Goal: Task Accomplishment & Management: Use online tool/utility

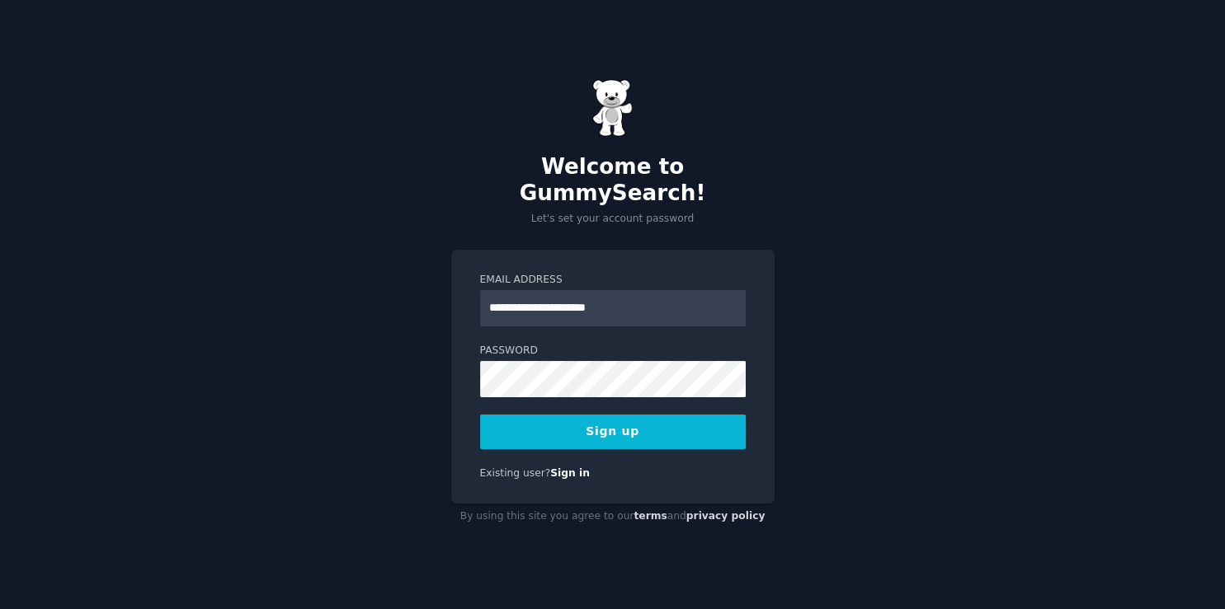
type input "**********"
click at [546, 421] on button "Sign up" at bounding box center [613, 432] width 266 height 35
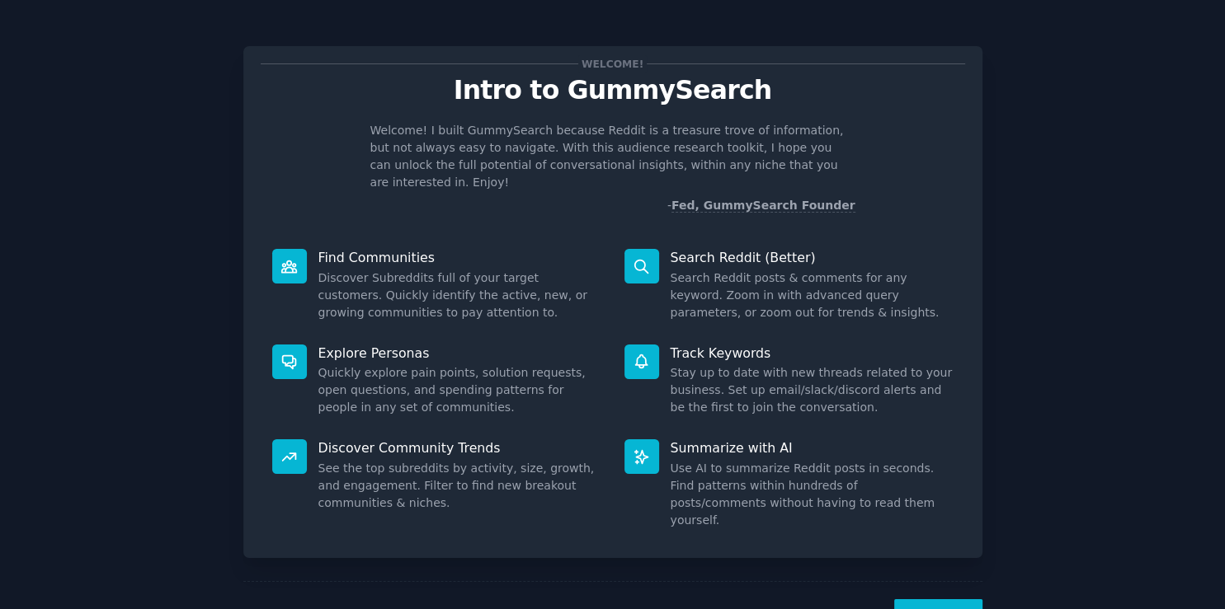
scroll to position [35, 0]
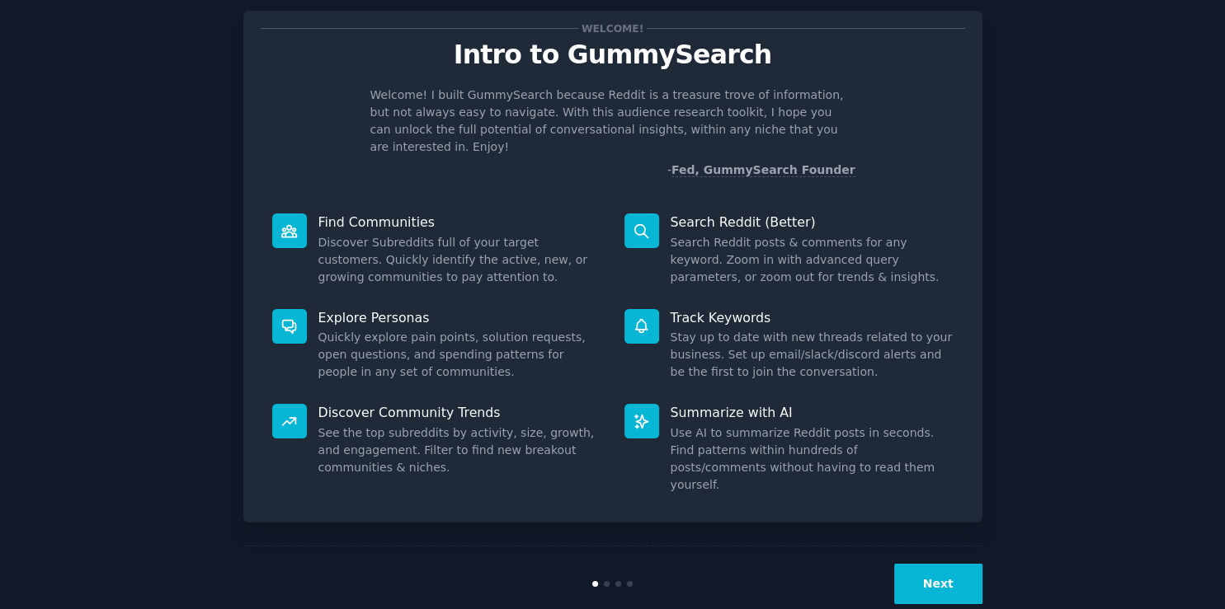
click at [920, 564] on button "Next" at bounding box center [938, 584] width 88 height 40
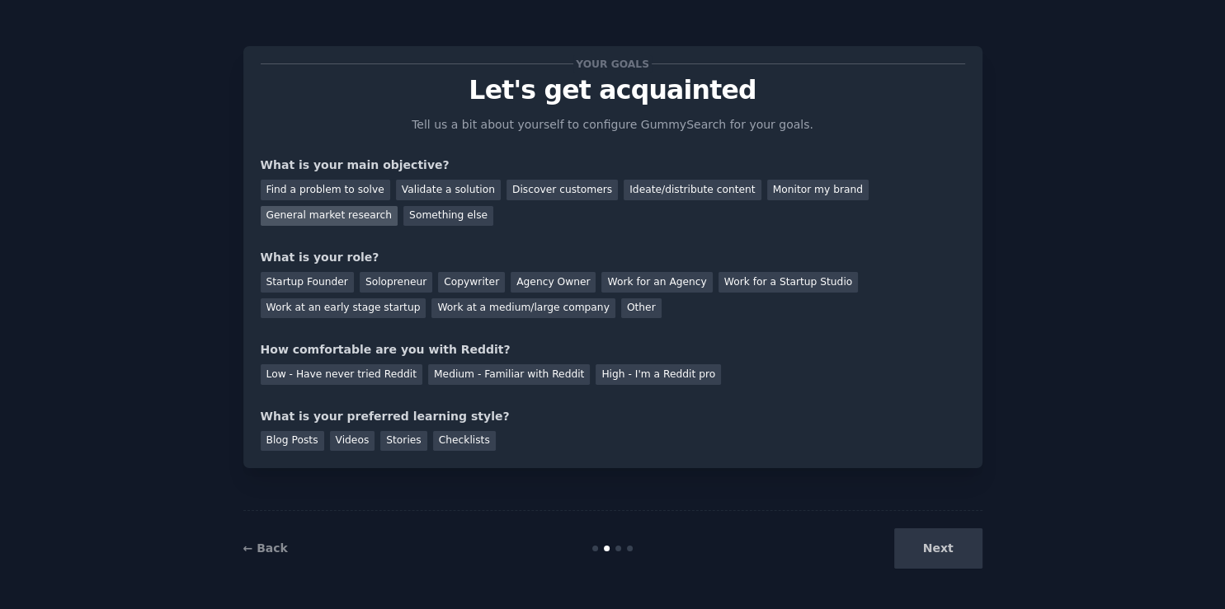
click at [398, 206] on div "General market research" at bounding box center [330, 216] width 138 height 21
click at [621, 311] on div "Other" at bounding box center [641, 309] width 40 height 21
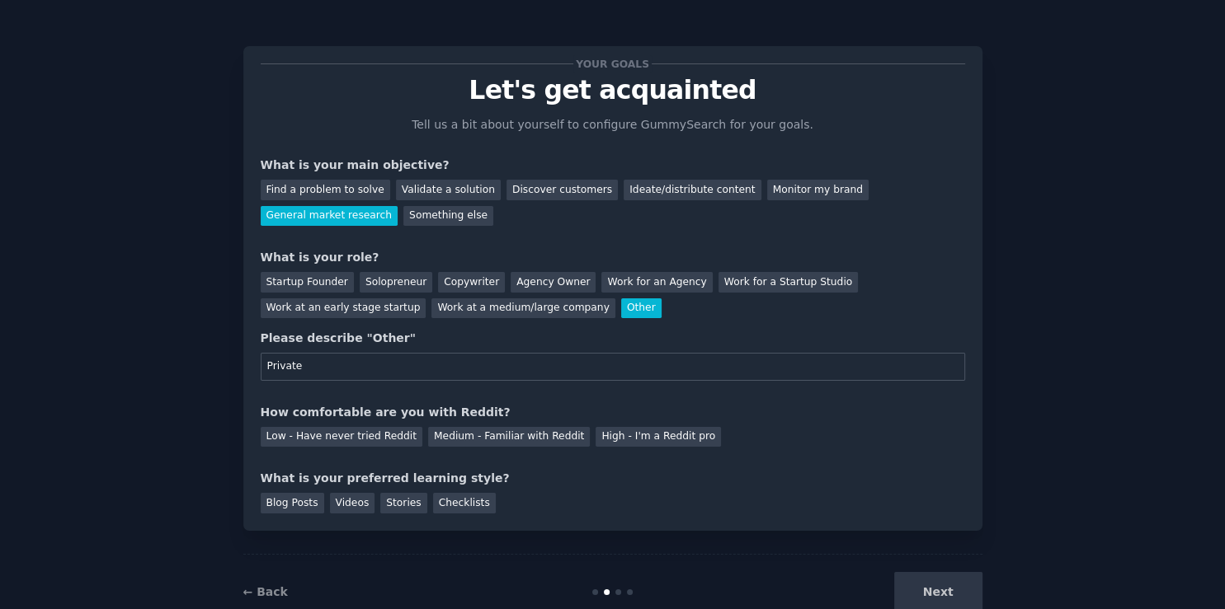
scroll to position [42, 0]
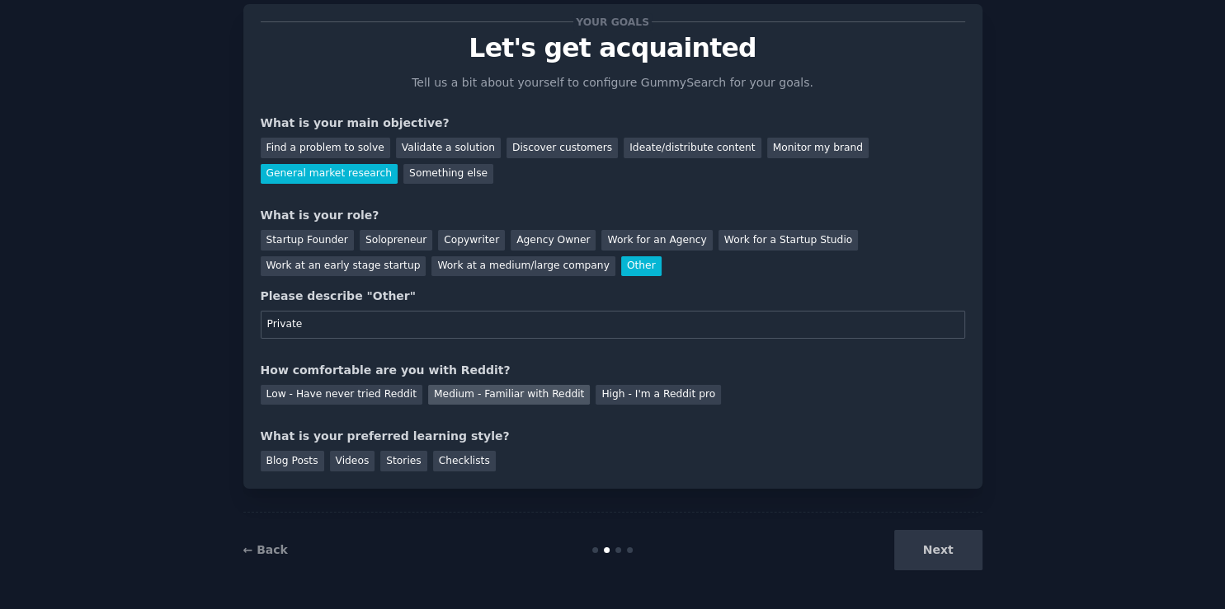
type input "Private"
click at [456, 402] on div "Medium - Familiar with Reddit" at bounding box center [509, 395] width 162 height 21
click at [442, 469] on div "Checklists" at bounding box center [464, 461] width 63 height 21
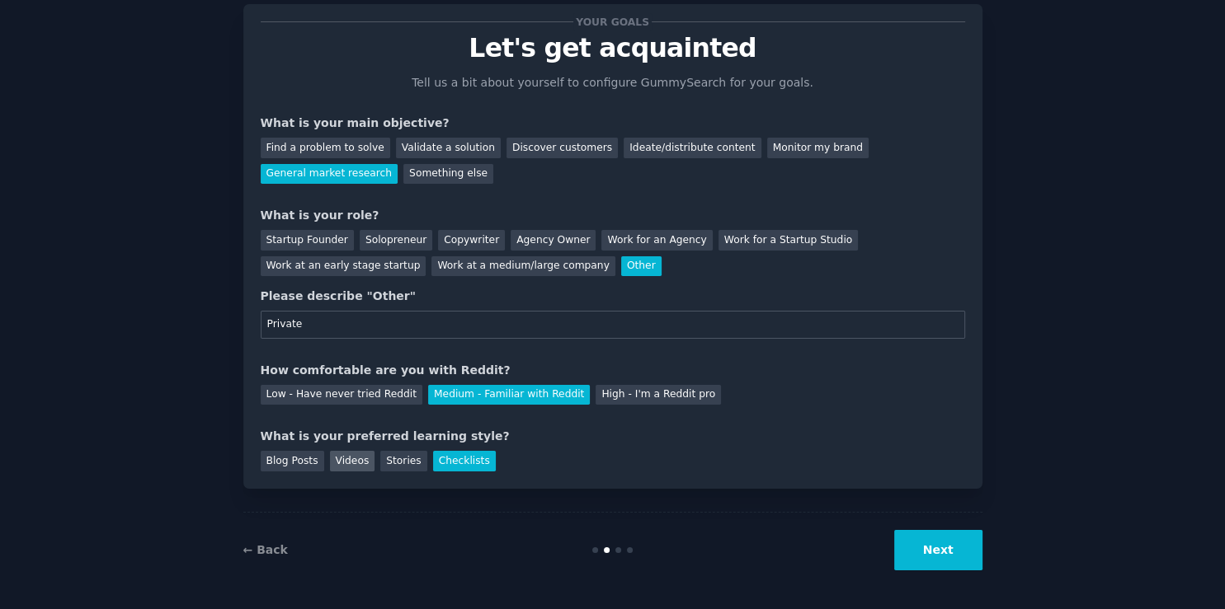
click at [338, 464] on div "Videos" at bounding box center [352, 461] width 45 height 21
click at [454, 468] on div "Checklists" at bounding box center [464, 461] width 63 height 21
click at [930, 550] on button "Next" at bounding box center [938, 550] width 88 height 40
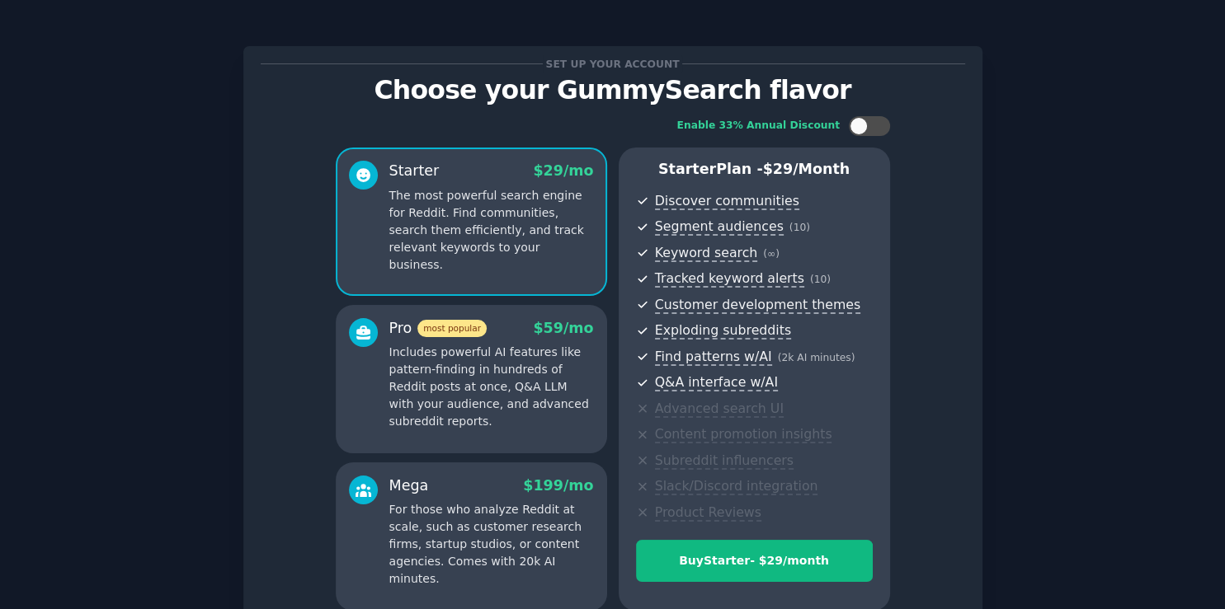
scroll to position [158, 0]
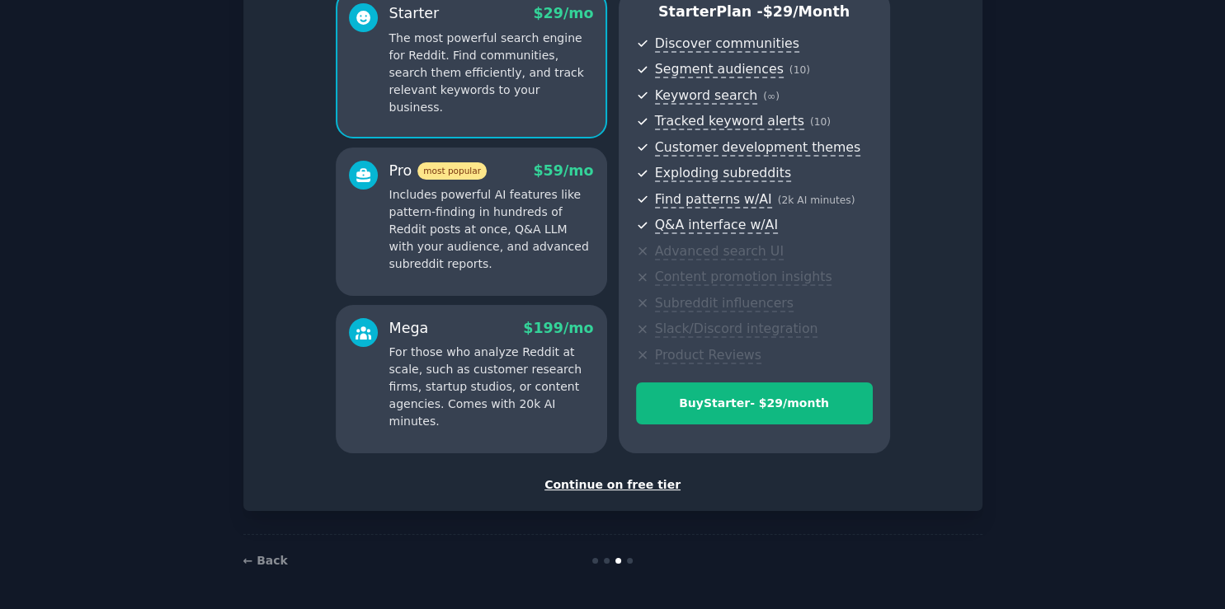
click at [612, 483] on div "Continue on free tier" at bounding box center [613, 485] width 704 height 17
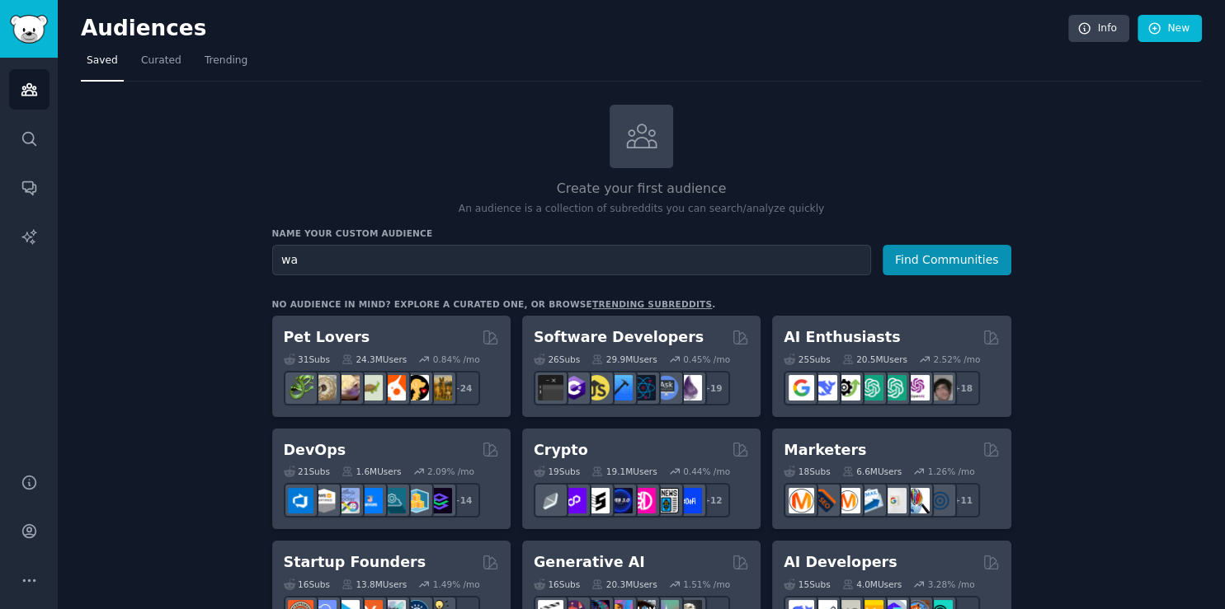
type input "w"
type input "a"
type input "stocks"
click at [882, 245] on button "Find Communities" at bounding box center [946, 260] width 129 height 31
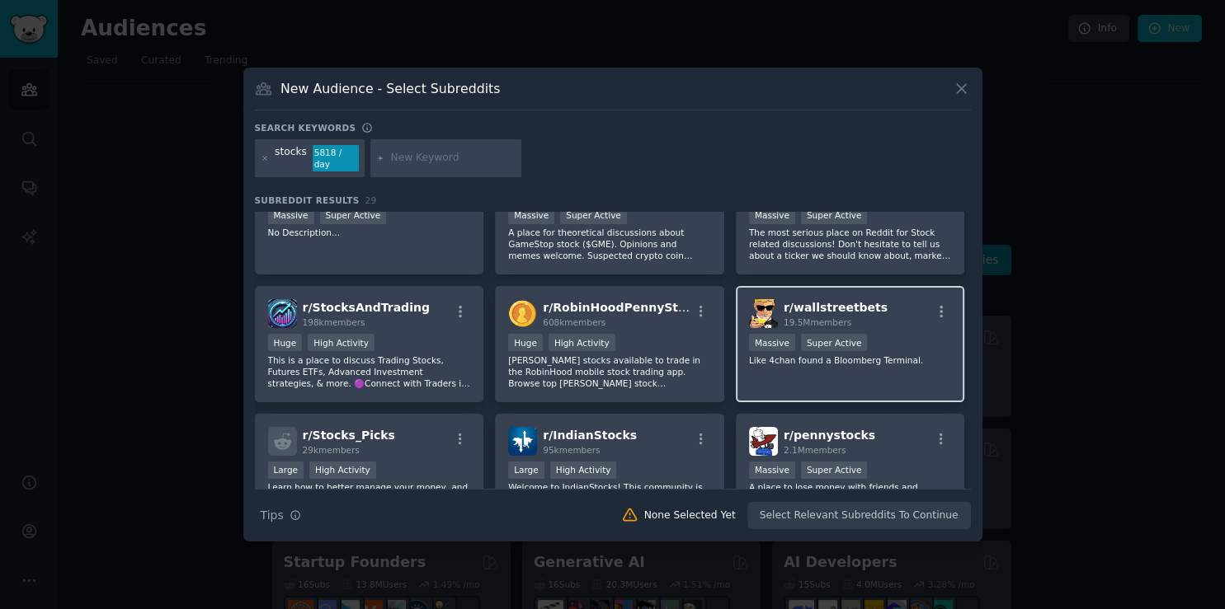
scroll to position [55, 0]
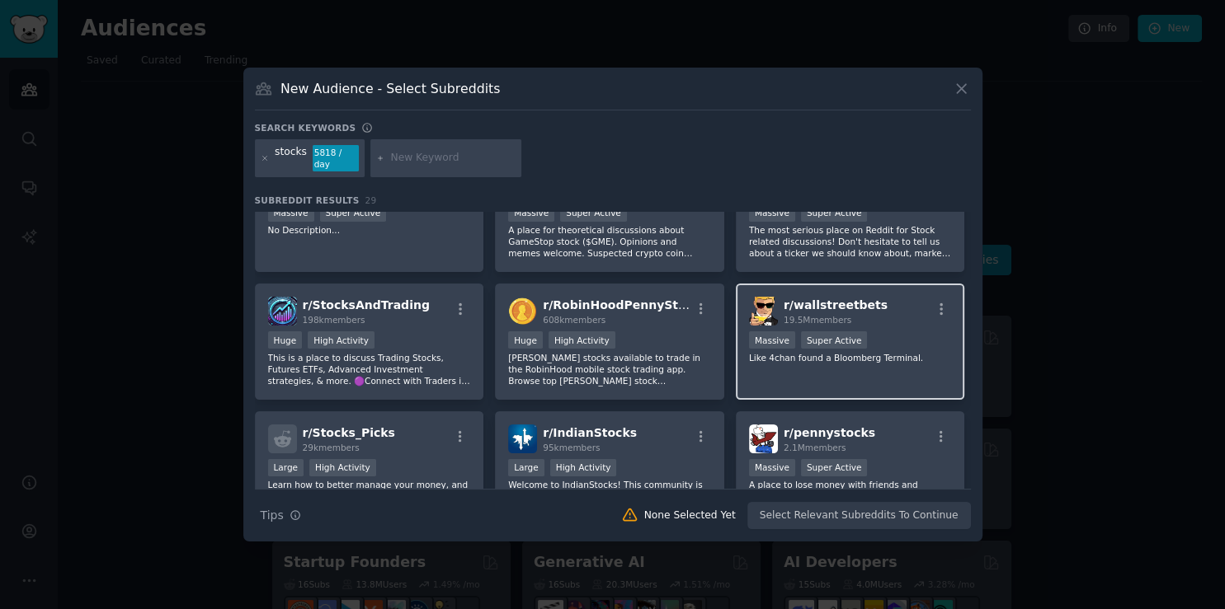
click at [872, 314] on div "r/ wallstreetbets 19.5M members" at bounding box center [850, 311] width 203 height 29
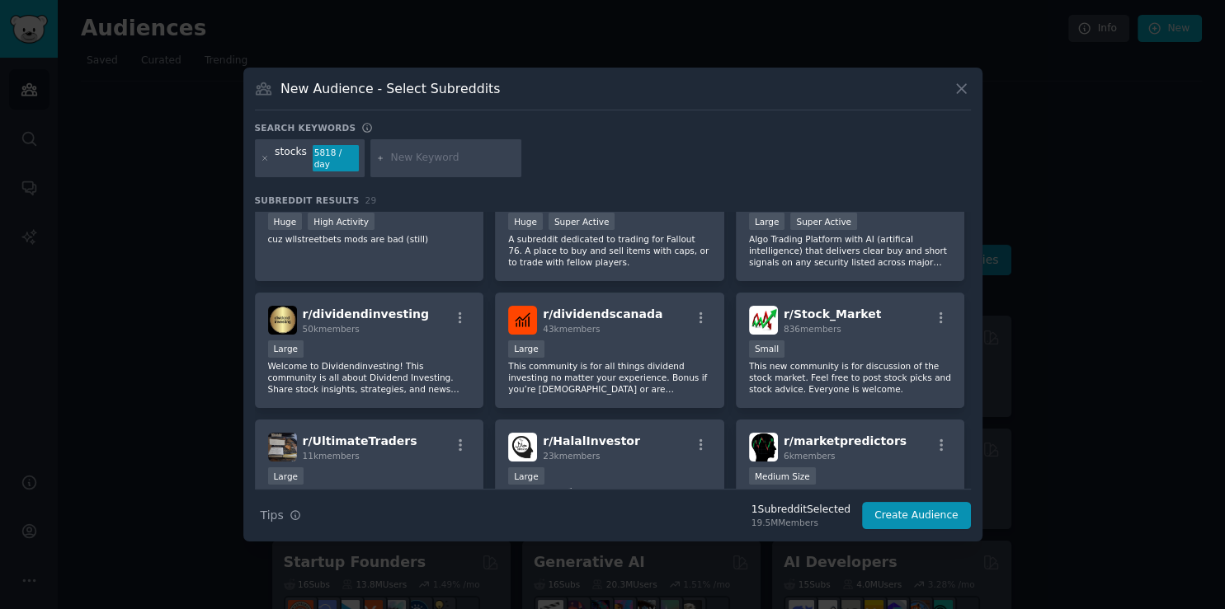
scroll to position [541, 0]
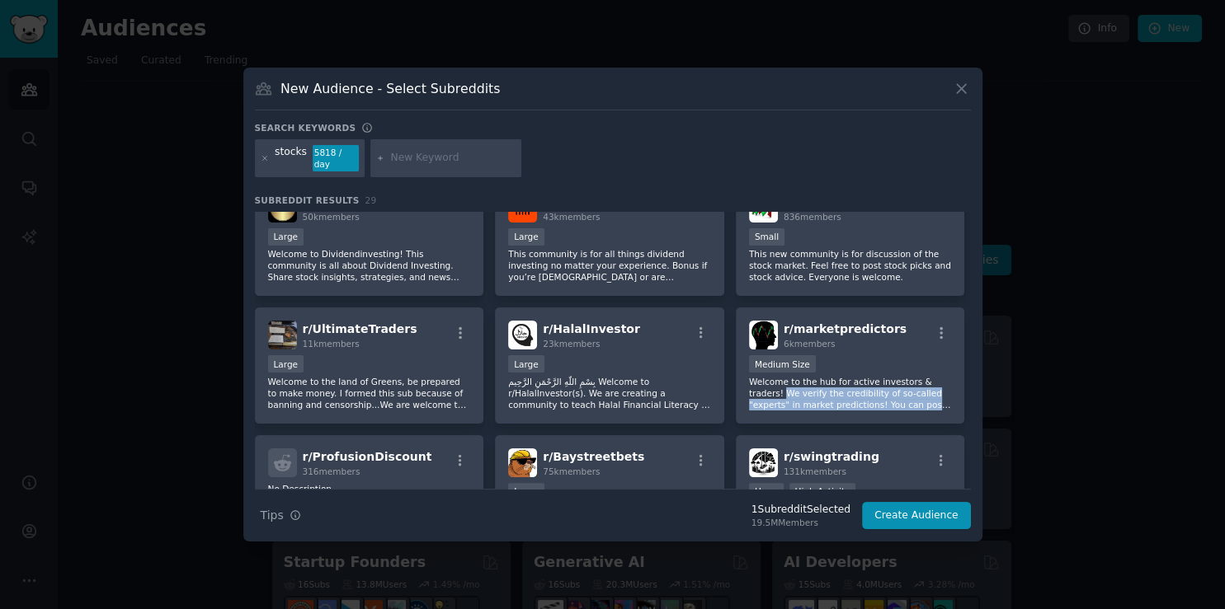
drag, startPoint x: 971, startPoint y: 371, endPoint x: 980, endPoint y: 419, distance: 48.7
click at [980, 419] on div "New Audience - Select Subreddits Search keywords stocks 5818 / day Subreddit Re…" at bounding box center [612, 305] width 739 height 474
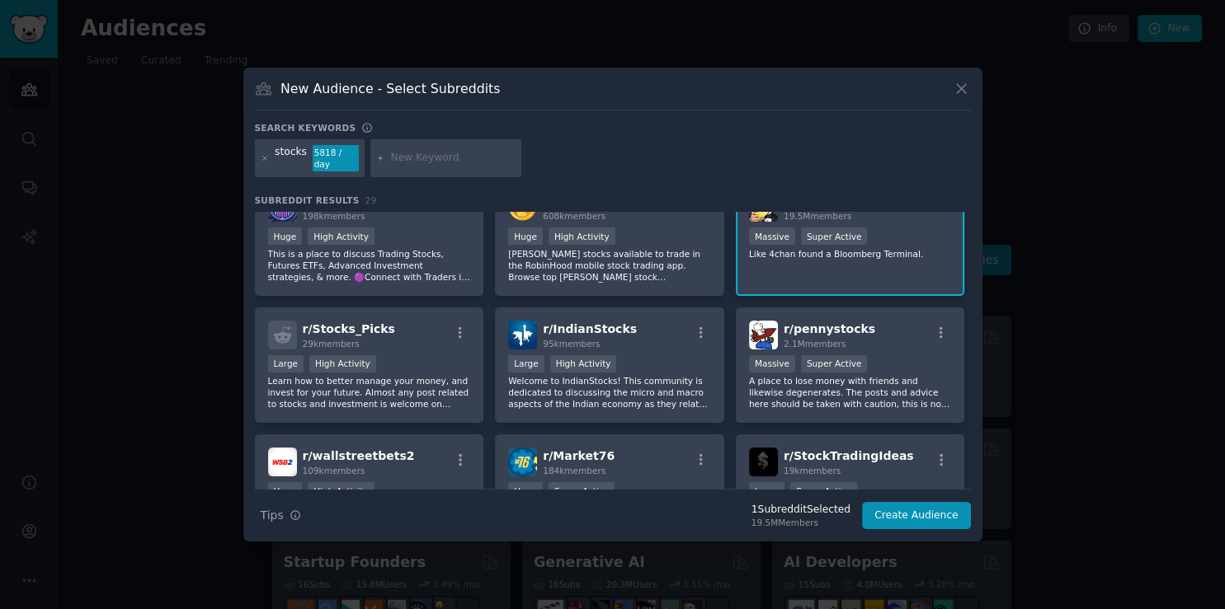
scroll to position [0, 0]
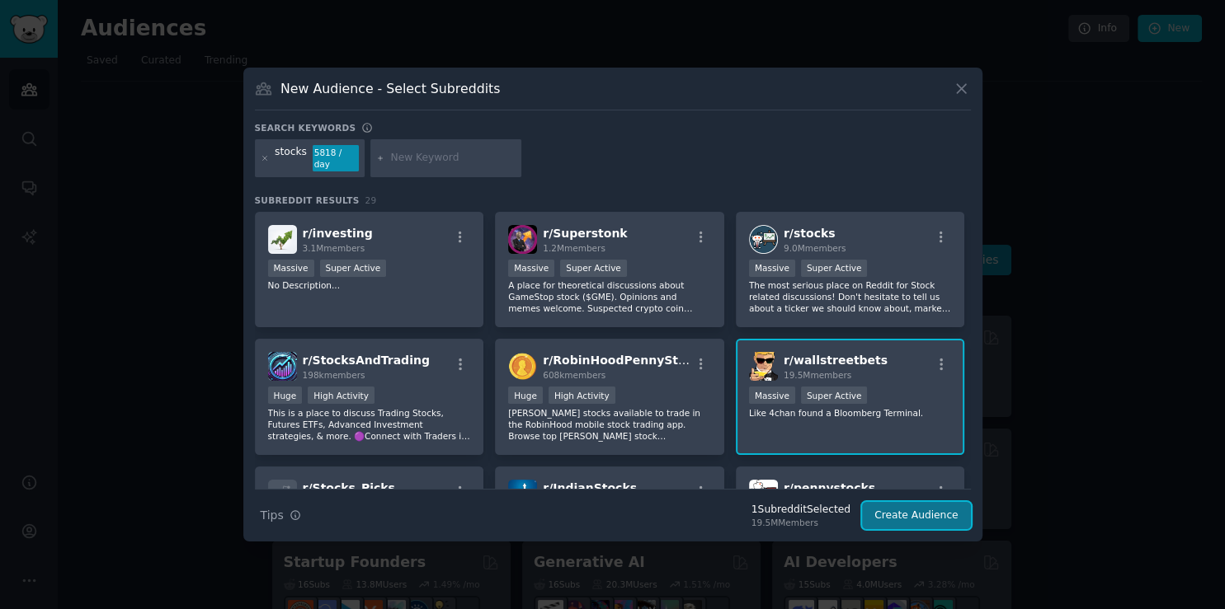
click at [912, 515] on button "Create Audience" at bounding box center [916, 516] width 109 height 28
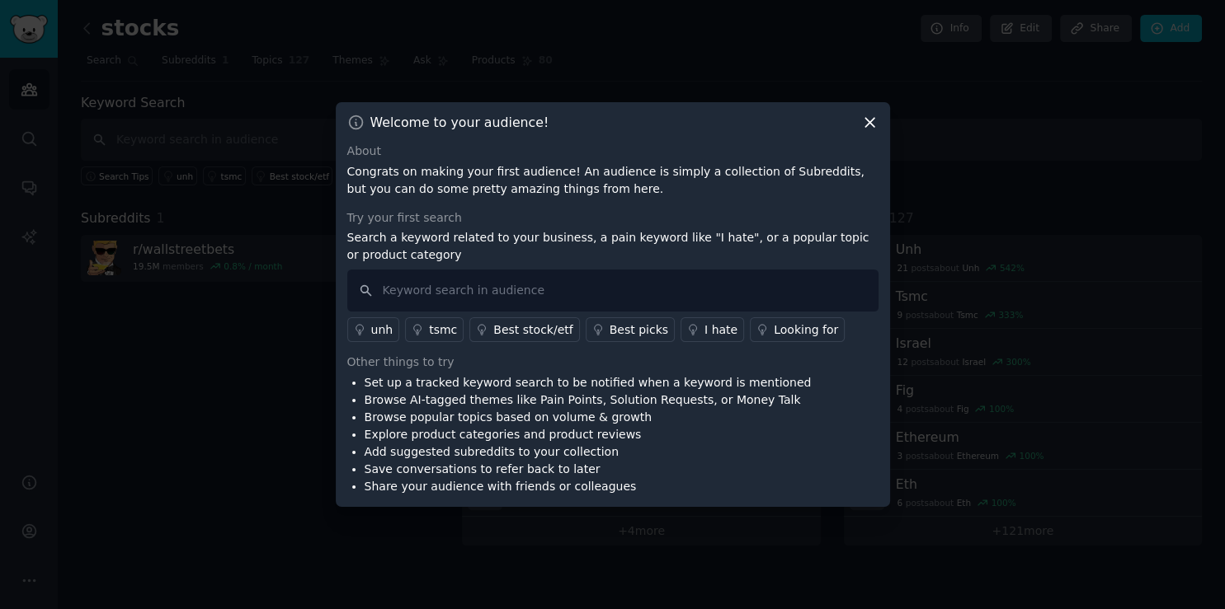
click at [868, 115] on icon at bounding box center [869, 122] width 17 height 17
